Goal: Information Seeking & Learning: Learn about a topic

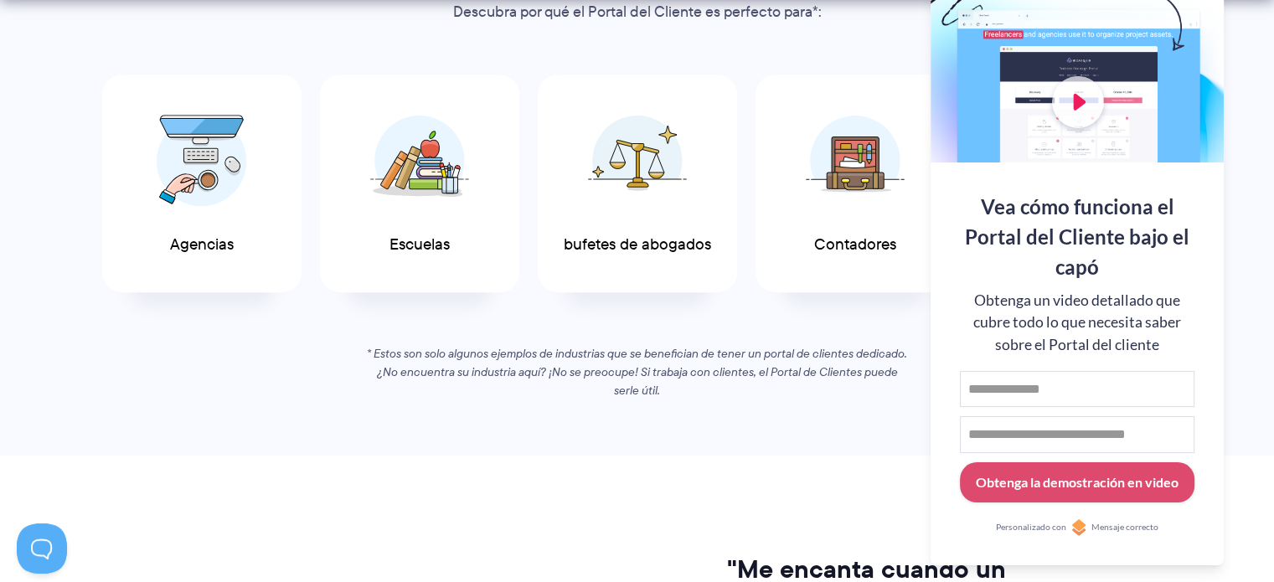
scroll to position [1005, 0]
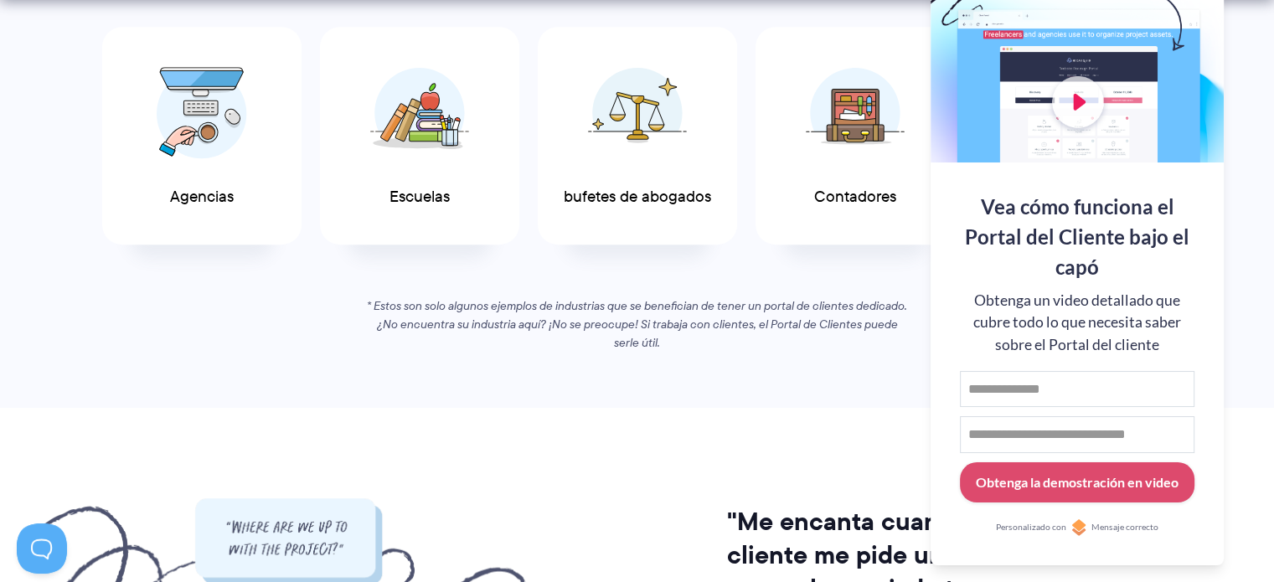
click at [1078, 98] on div at bounding box center [1076, 54] width 293 height 218
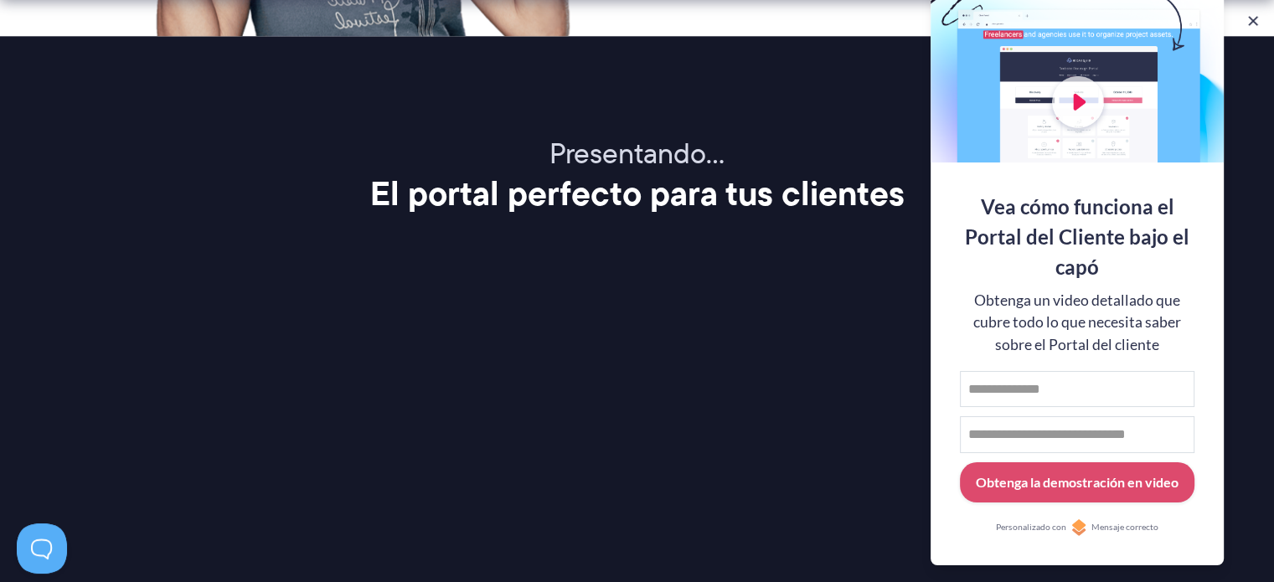
scroll to position [2261, 0]
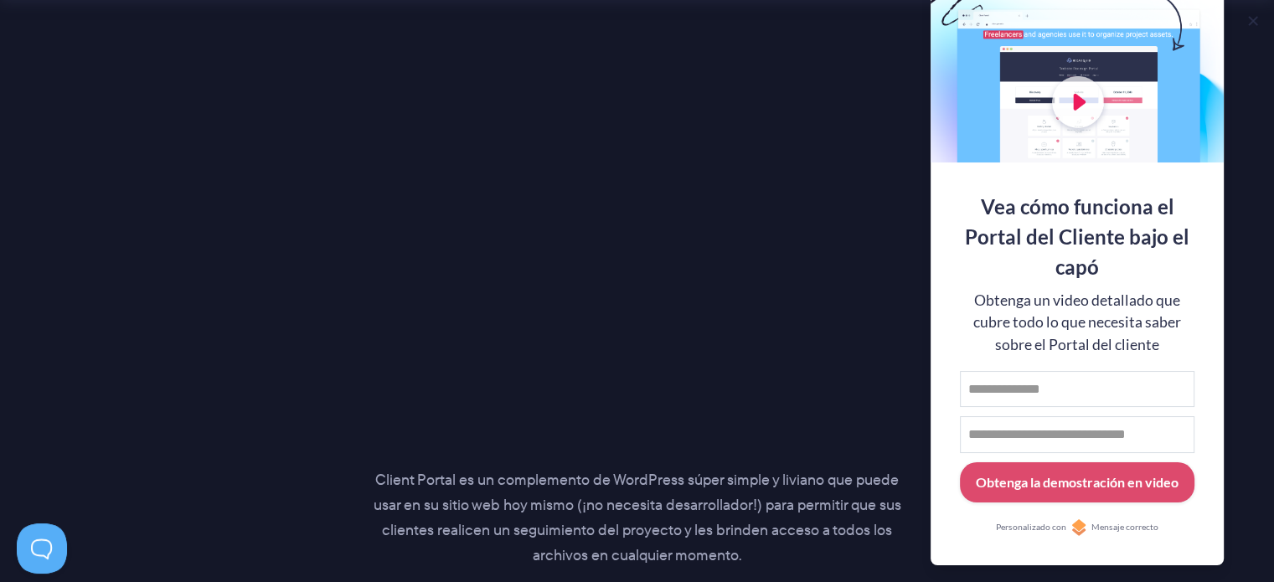
click at [1226, 333] on section "Presentando… El portal perfecto para tus clientes Client Portal es un complemen…" at bounding box center [637, 295] width 1274 height 971
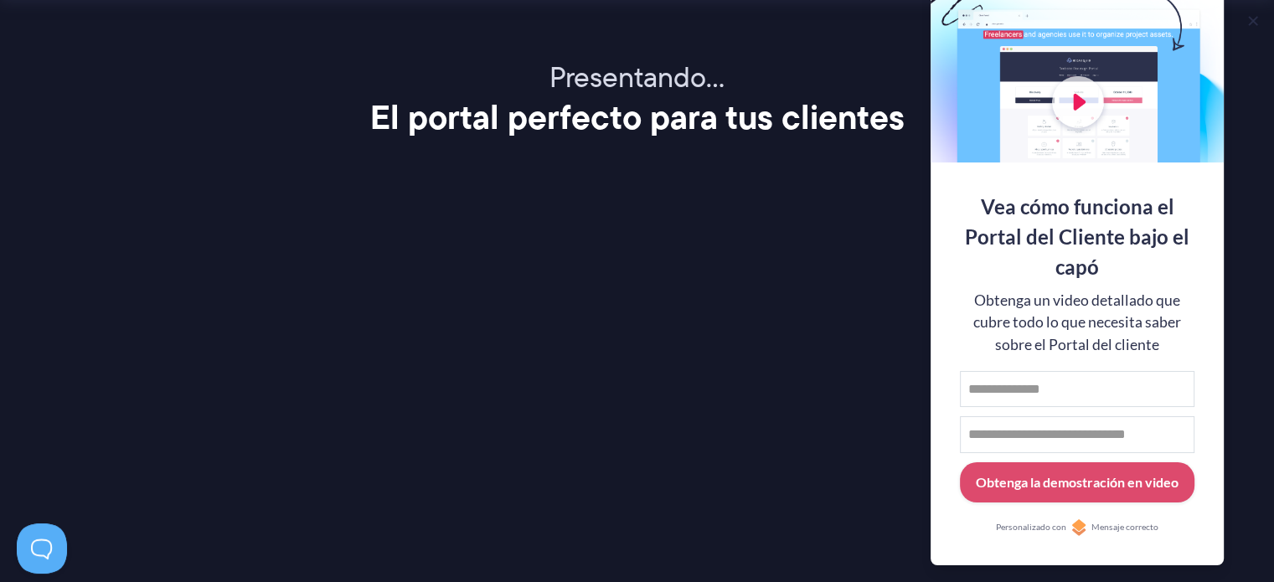
scroll to position [2010, 0]
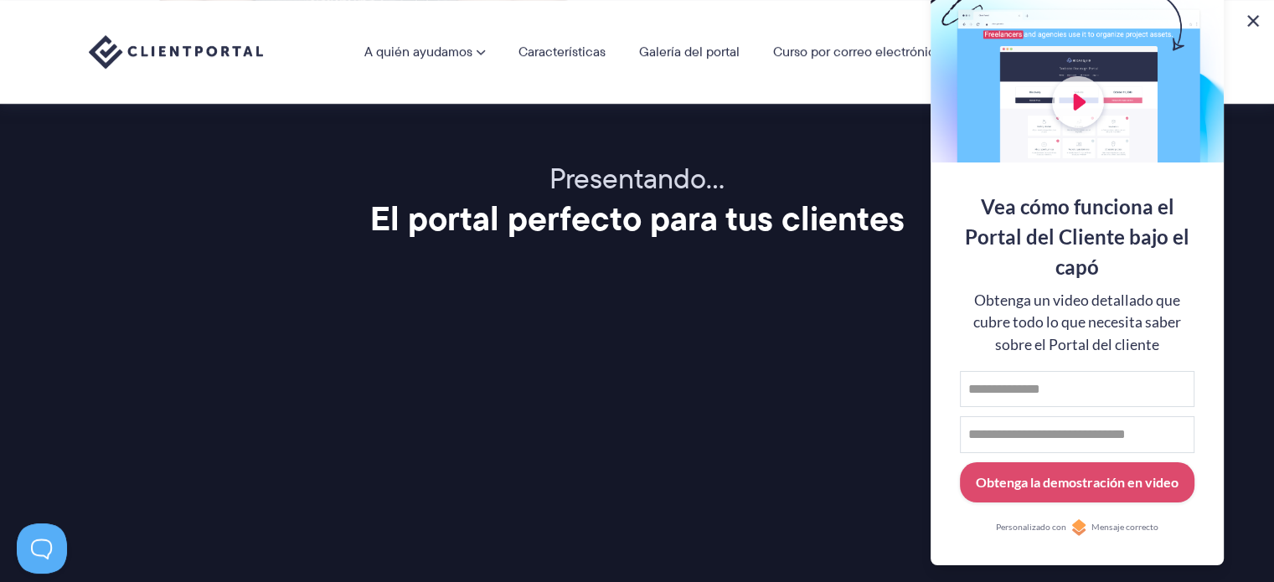
drag, startPoint x: 1256, startPoint y: 18, endPoint x: 1216, endPoint y: 64, distance: 61.8
click at [1256, 18] on button at bounding box center [1253, 21] width 20 height 20
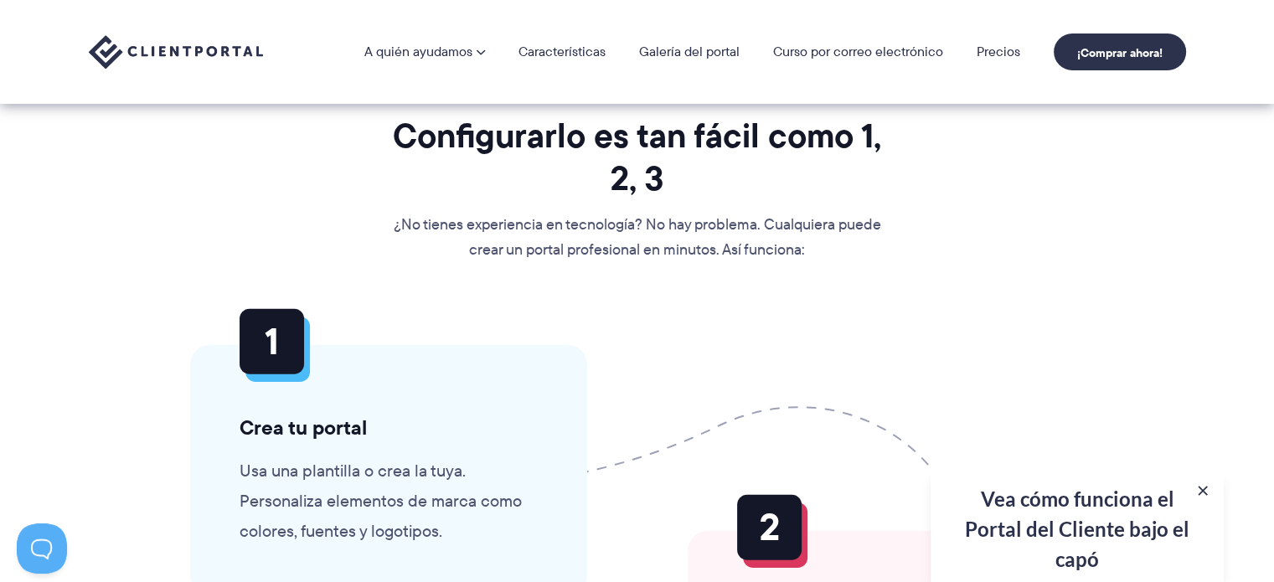
scroll to position [3517, 0]
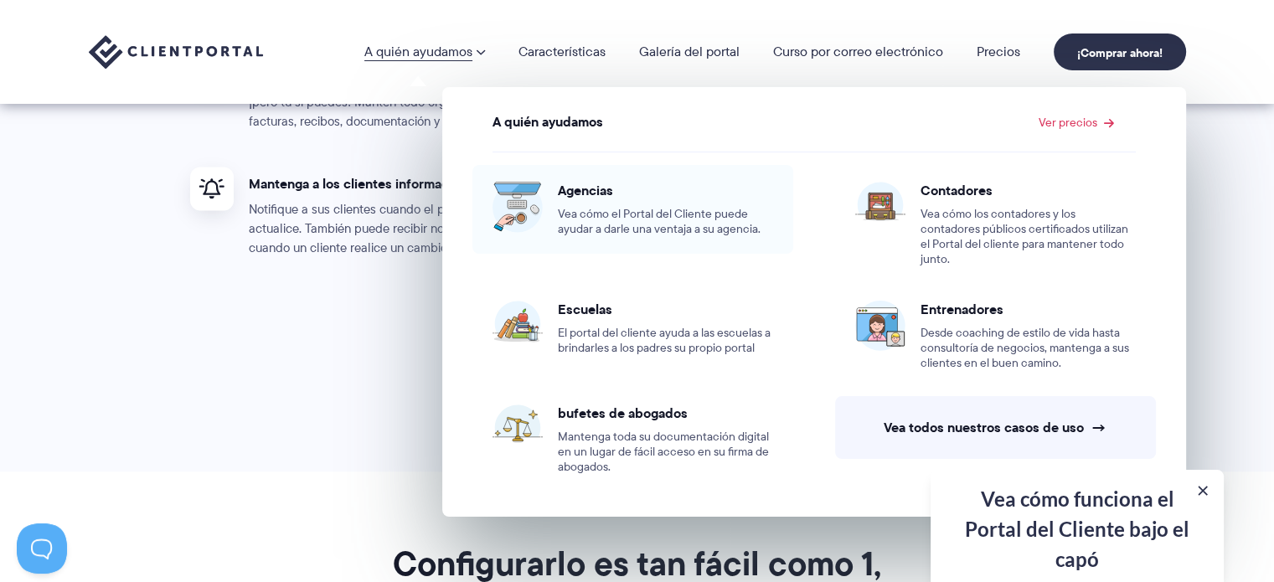
click at [584, 190] on font "Agencias" at bounding box center [585, 190] width 55 height 20
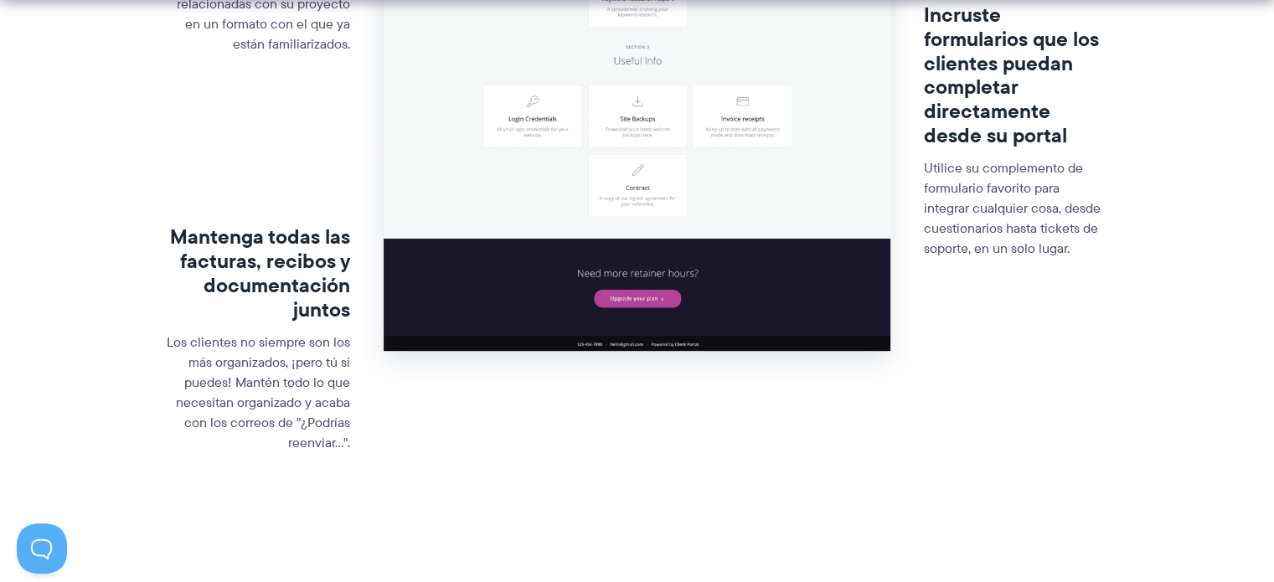
scroll to position [1172, 0]
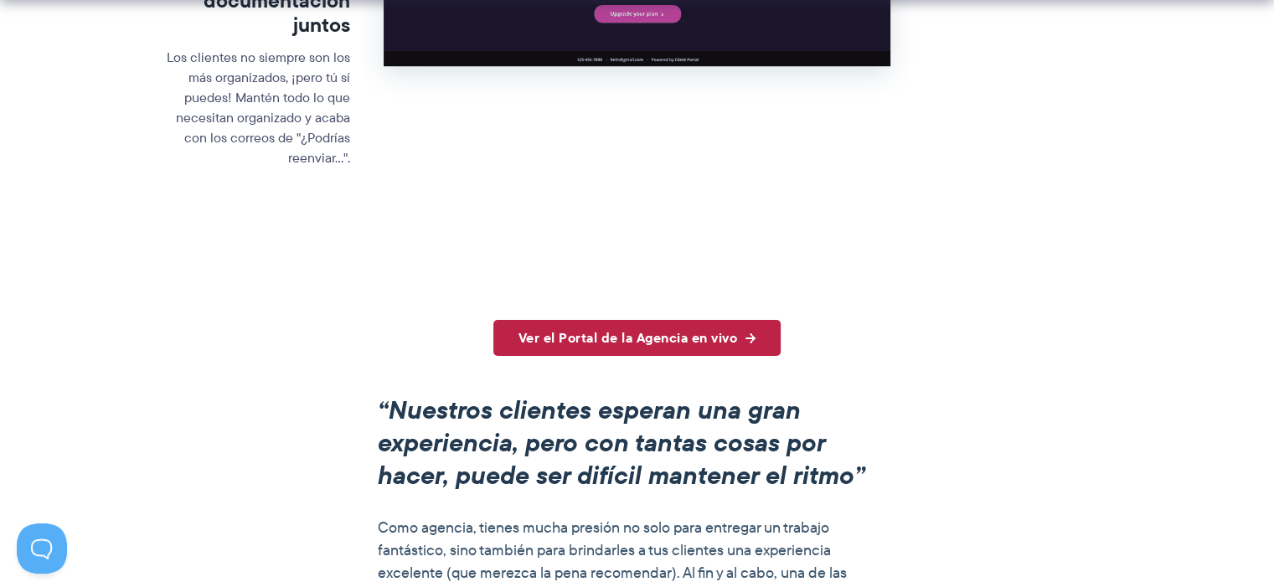
click at [701, 335] on font "Ver el Portal de la Agencia en vivo" at bounding box center [627, 337] width 219 height 20
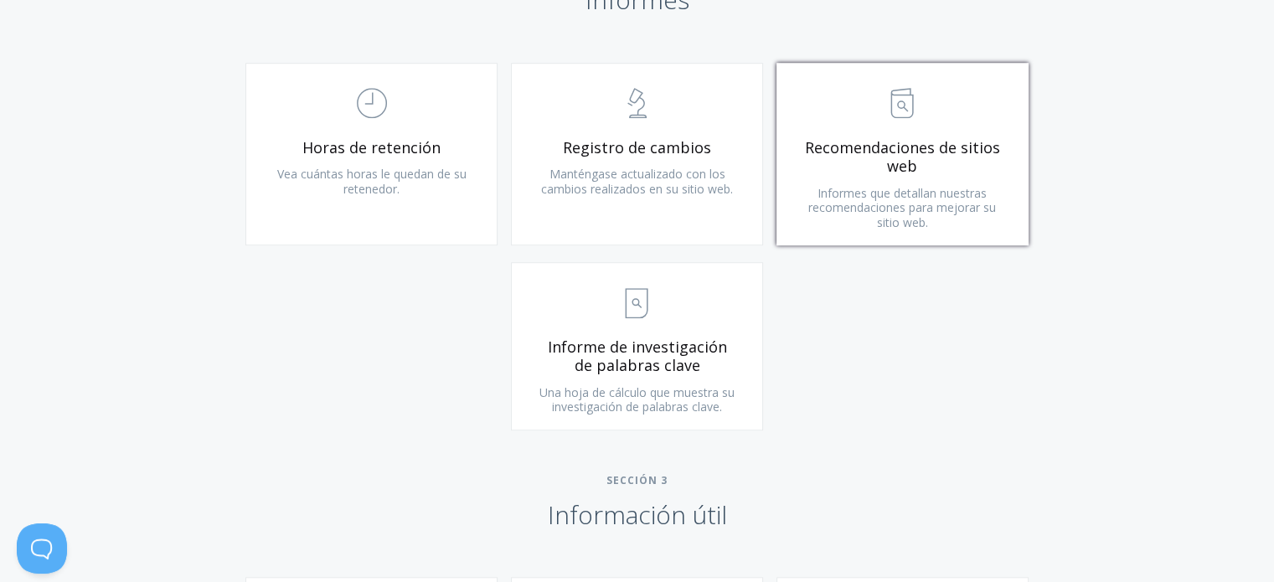
scroll to position [1340, 0]
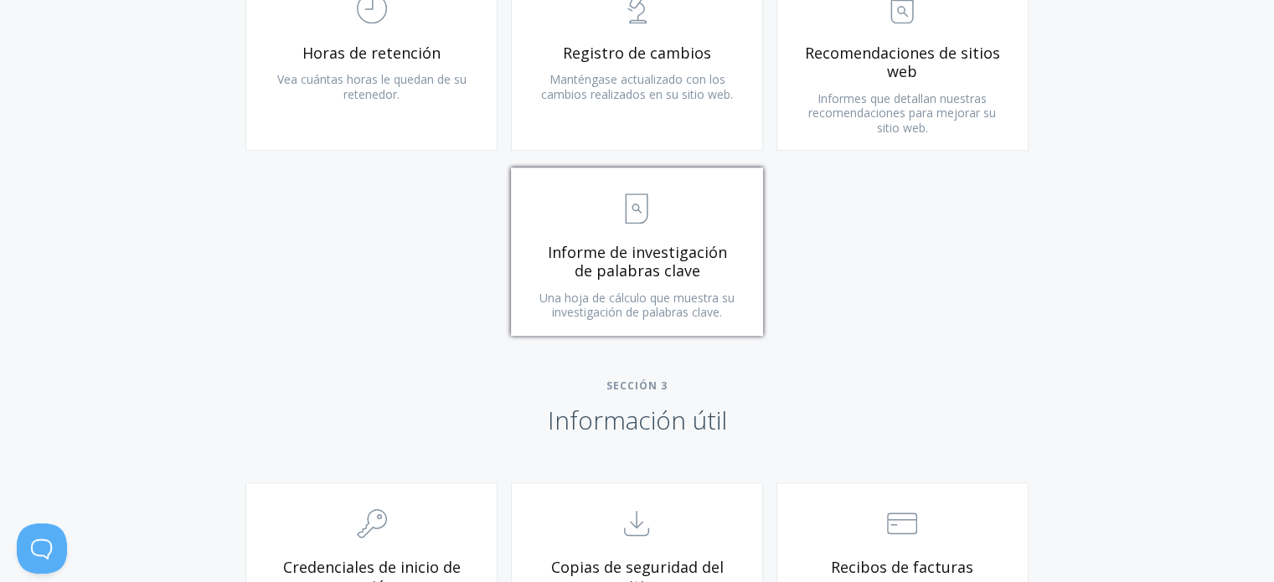
click at [659, 263] on font "Informe de investigación de palabras clave" at bounding box center [636, 261] width 179 height 39
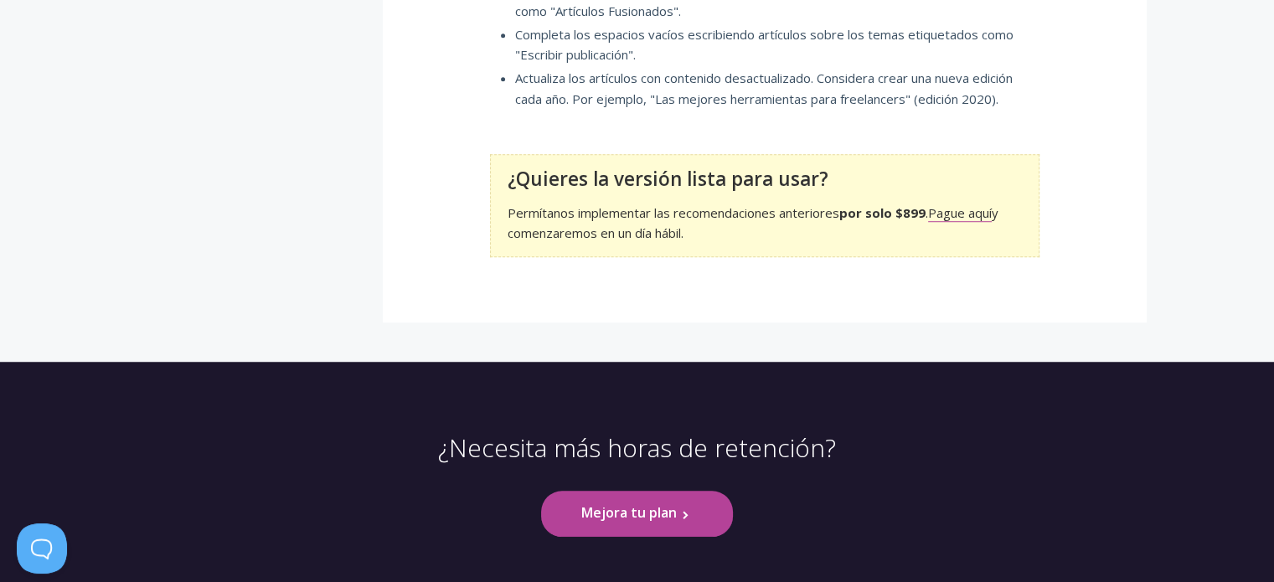
scroll to position [1281, 0]
